Goal: Task Accomplishment & Management: Complete application form

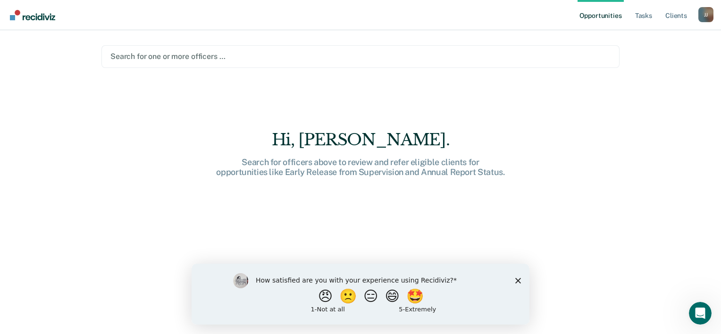
type input "Z"
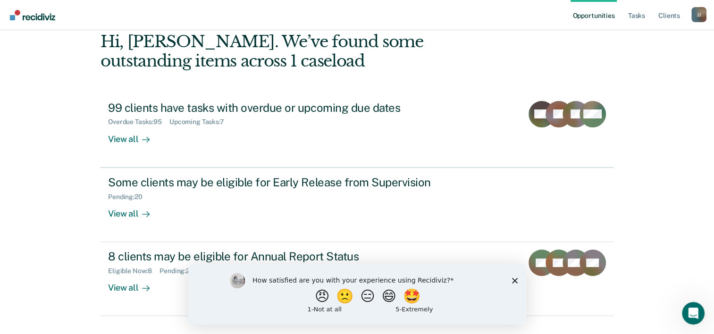
scroll to position [66, 0]
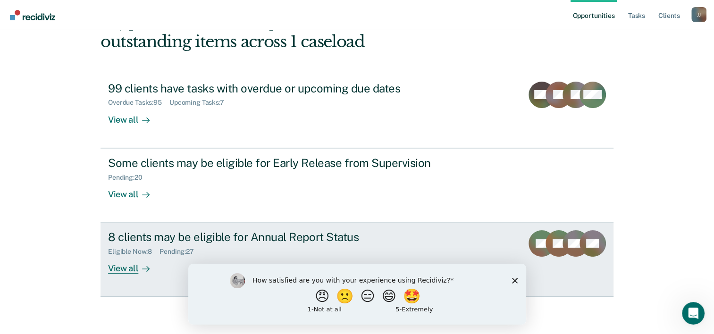
click at [191, 233] on div "8 clients may be eligible for Annual Report Status" at bounding box center [273, 237] width 331 height 14
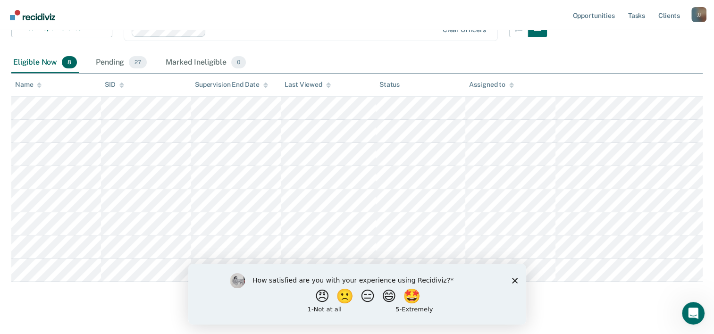
scroll to position [156, 0]
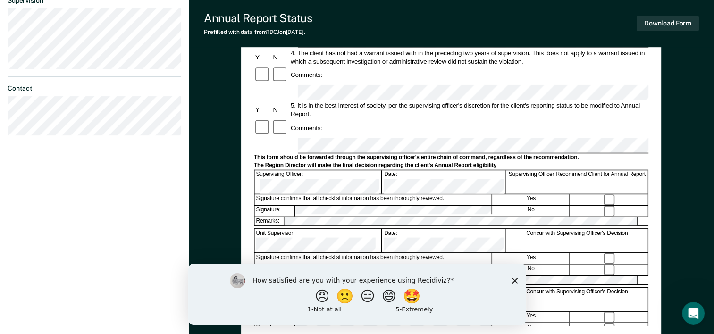
scroll to position [236, 0]
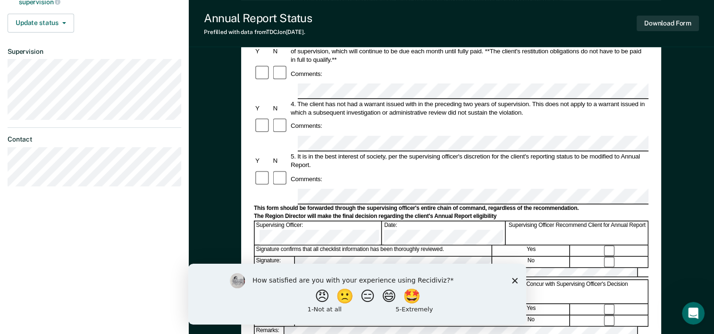
click at [514, 281] on icon "Close survey" at bounding box center [514, 280] width 6 height 6
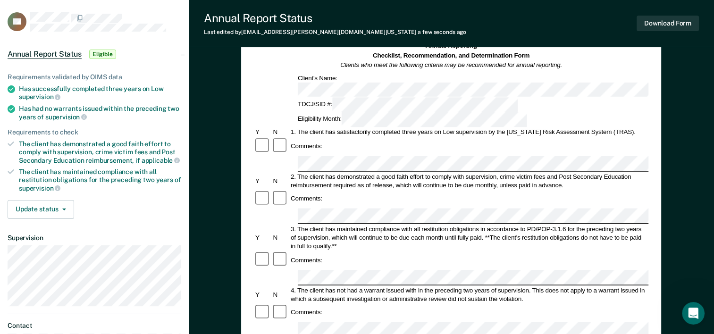
scroll to position [0, 0]
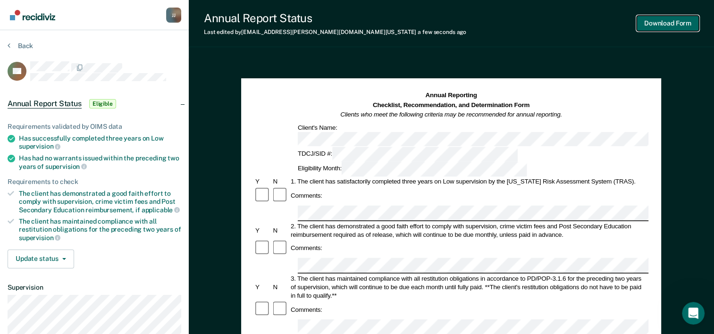
click at [681, 24] on button "Download Form" at bounding box center [667, 24] width 62 height 16
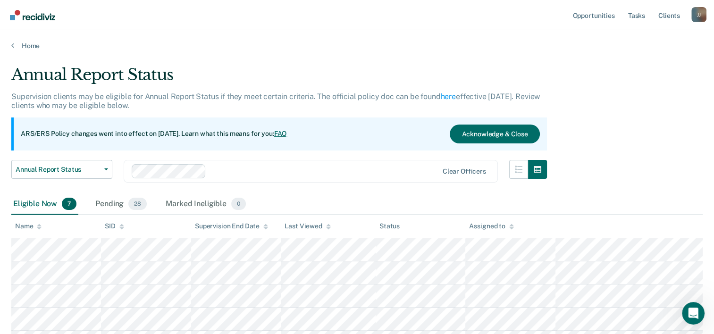
scroll to position [133, 0]
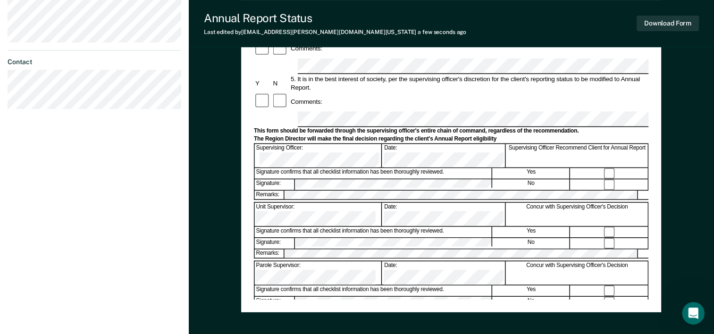
scroll to position [330, 0]
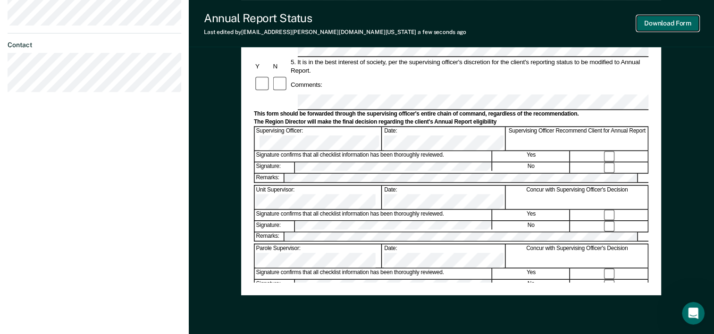
click at [675, 23] on button "Download Form" at bounding box center [667, 24] width 62 height 16
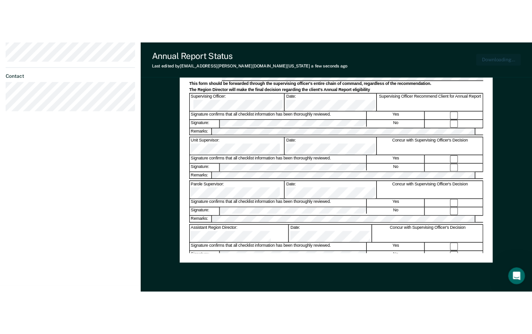
scroll to position [0, 0]
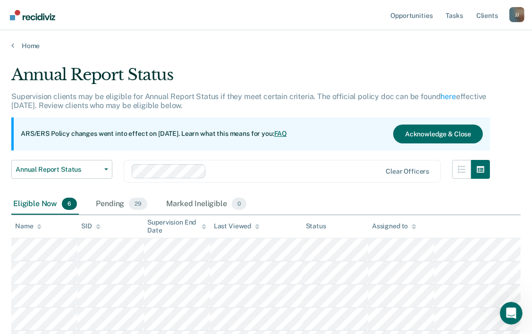
scroll to position [109, 0]
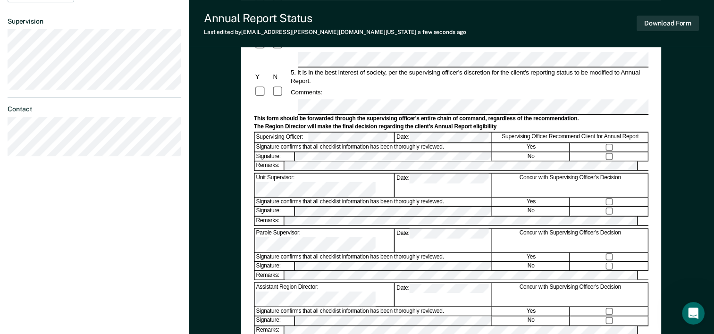
scroll to position [223, 0]
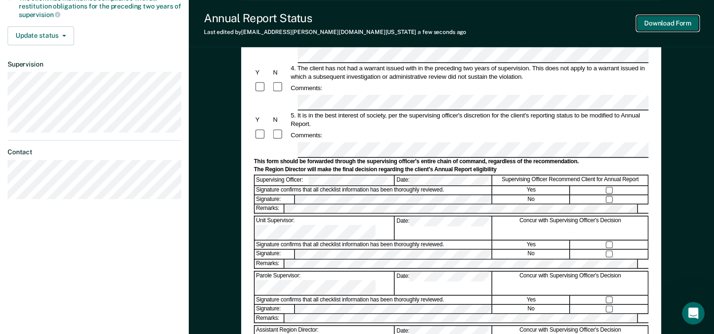
click at [677, 25] on button "Download Form" at bounding box center [667, 24] width 62 height 16
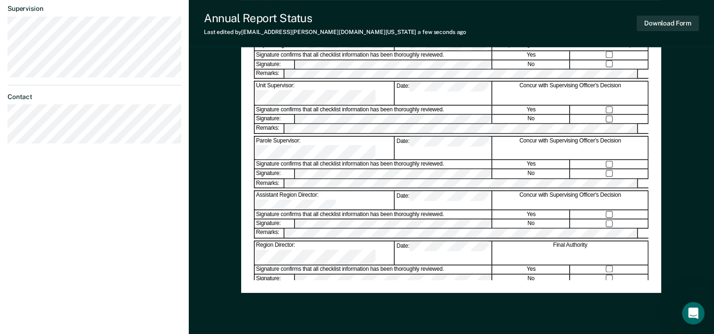
scroll to position [365, 0]
